Goal: Use online tool/utility: Use online tool/utility

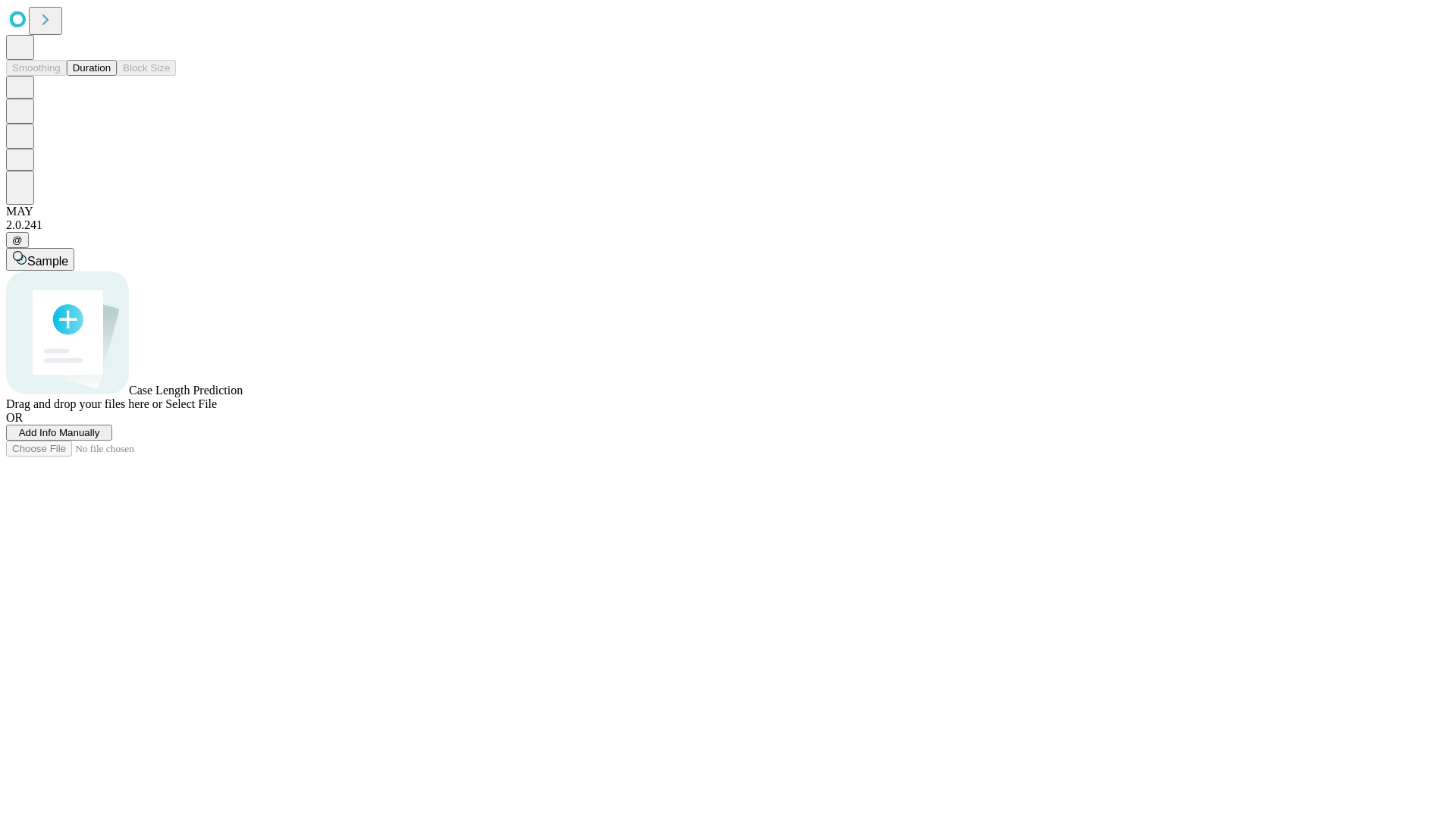
click at [111, 76] on button "Duration" at bounding box center [91, 68] width 50 height 16
click at [217, 410] on span "Select File" at bounding box center [190, 404] width 51 height 13
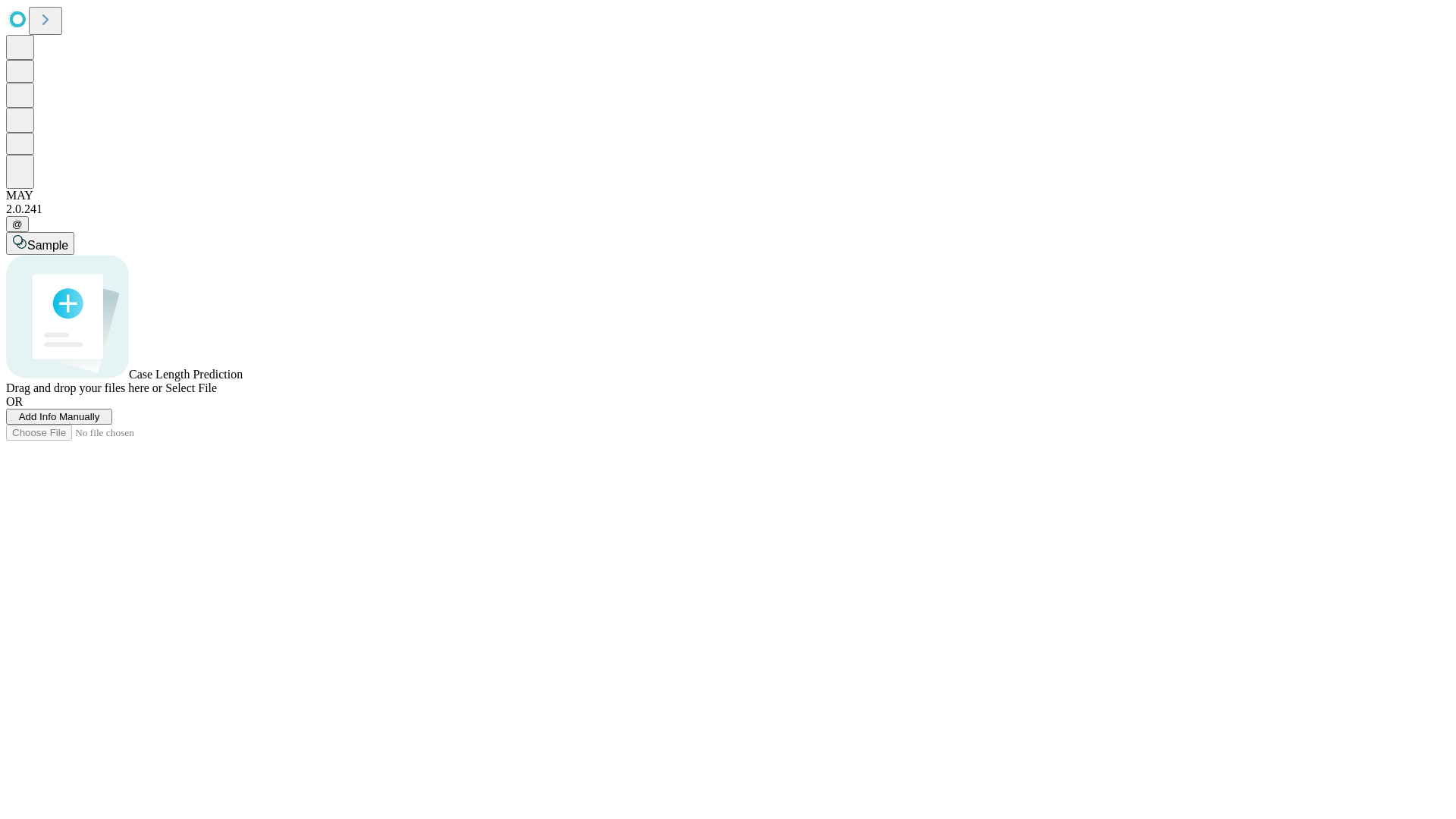
click at [217, 394] on span "Select File" at bounding box center [190, 387] width 51 height 13
